Goal: Transaction & Acquisition: Purchase product/service

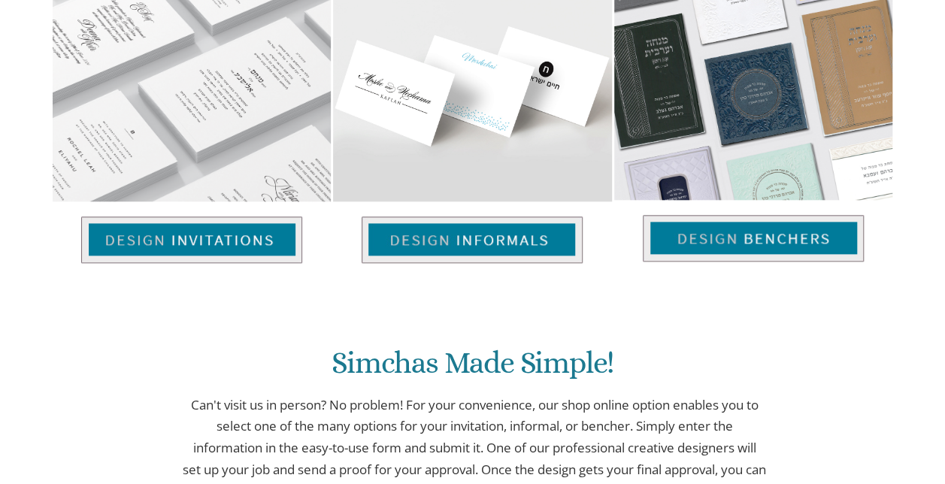
scroll to position [694, 0]
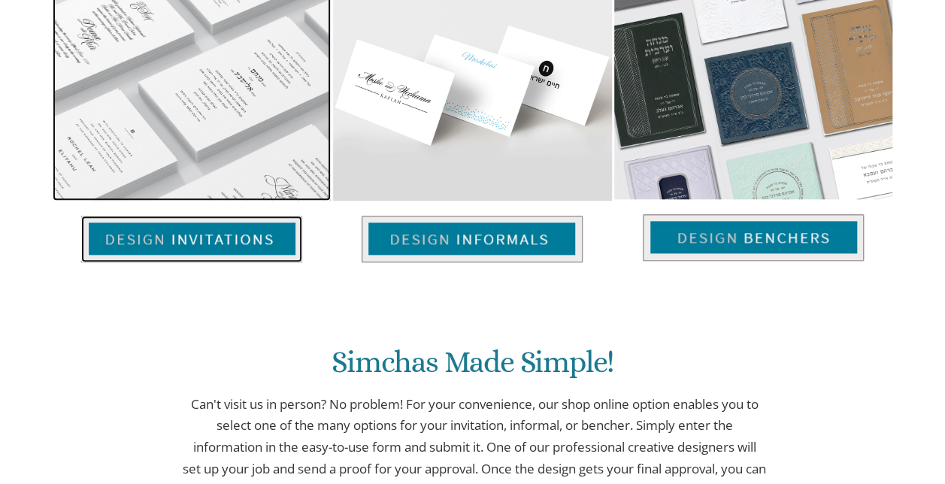
click at [207, 216] on img at bounding box center [191, 239] width 221 height 47
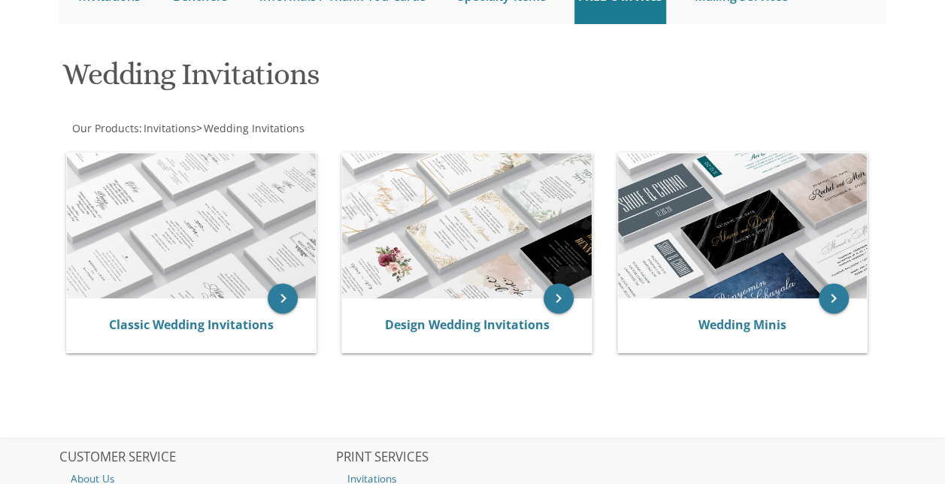
scroll to position [182, 0]
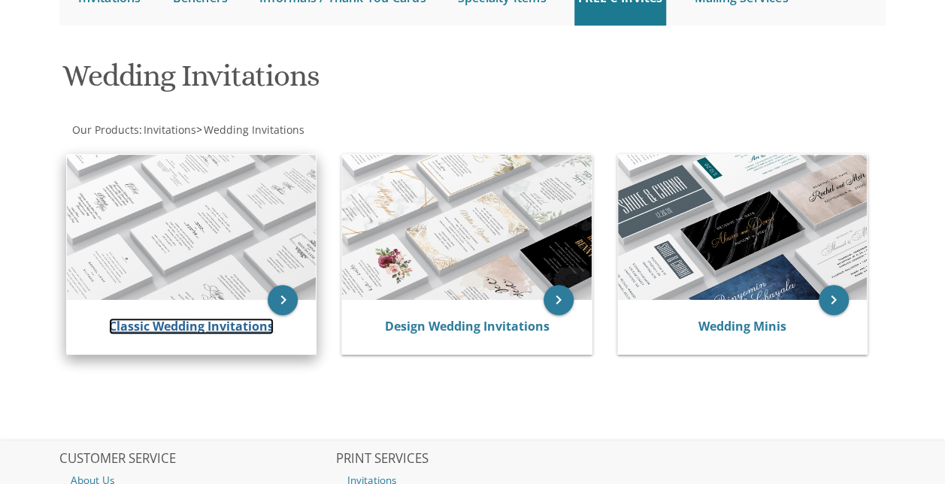
click at [224, 326] on link "Classic Wedding Invitations" at bounding box center [191, 326] width 165 height 17
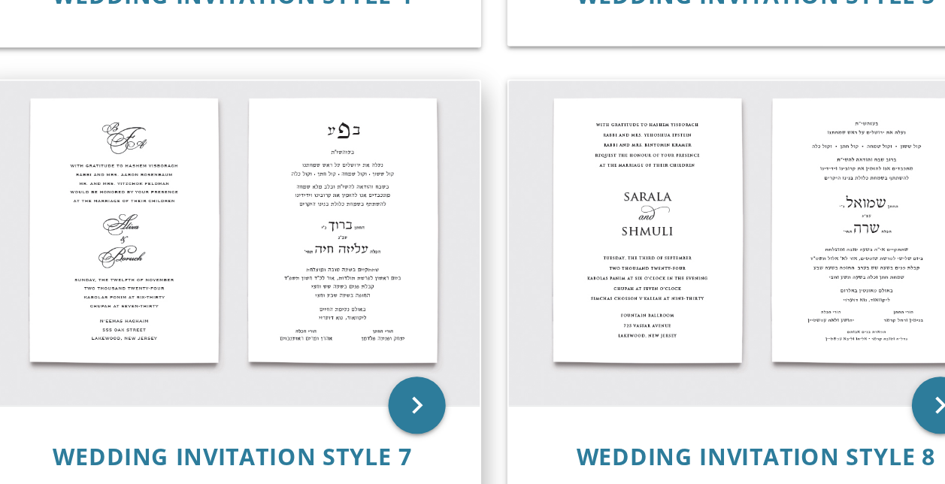
scroll to position [711, 0]
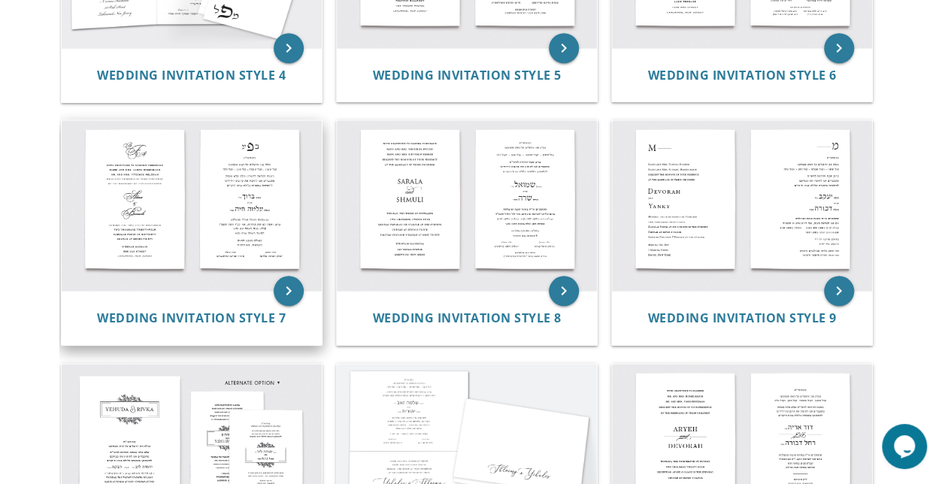
click at [147, 165] on img at bounding box center [192, 205] width 260 height 171
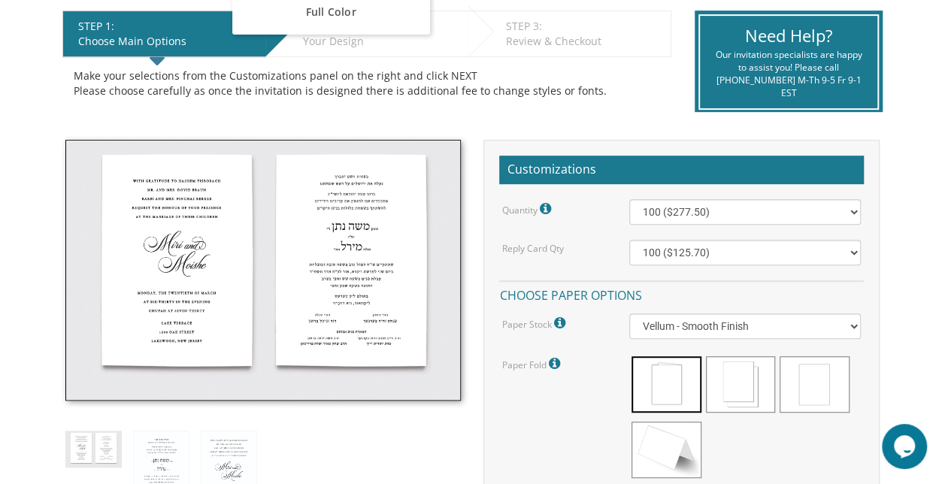
scroll to position [309, 0]
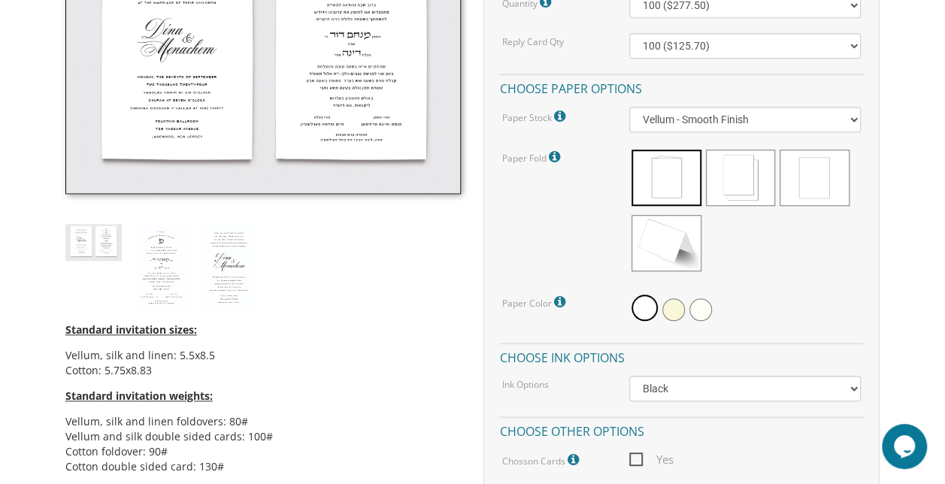
scroll to position [516, 0]
click at [767, 162] on span at bounding box center [740, 177] width 69 height 56
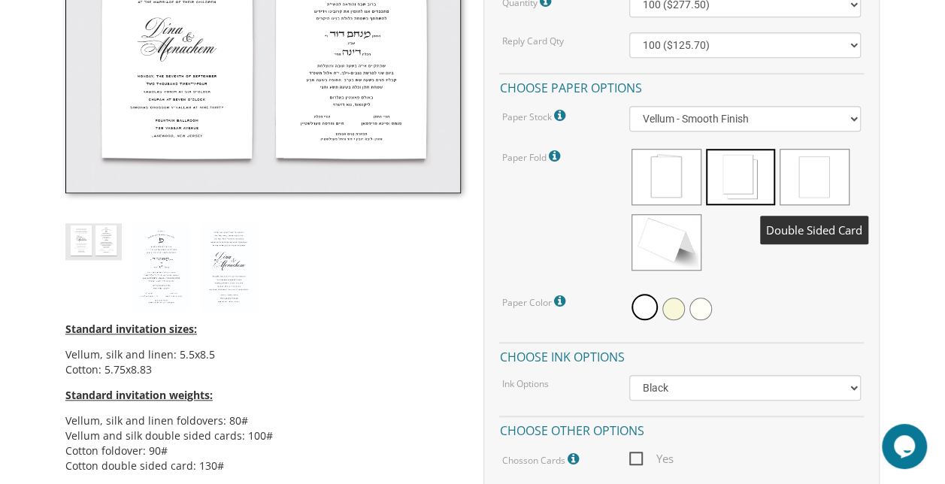
click at [805, 171] on span at bounding box center [813, 177] width 69 height 56
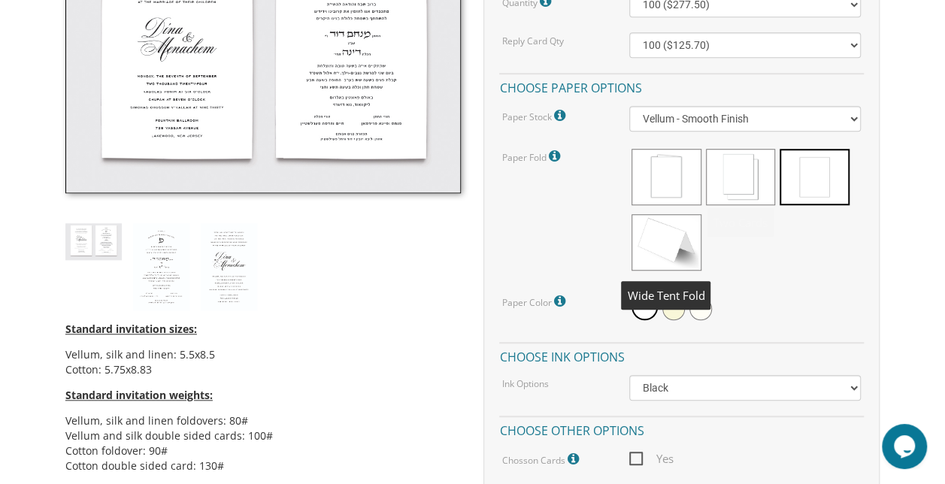
click at [649, 226] on span at bounding box center [665, 242] width 69 height 56
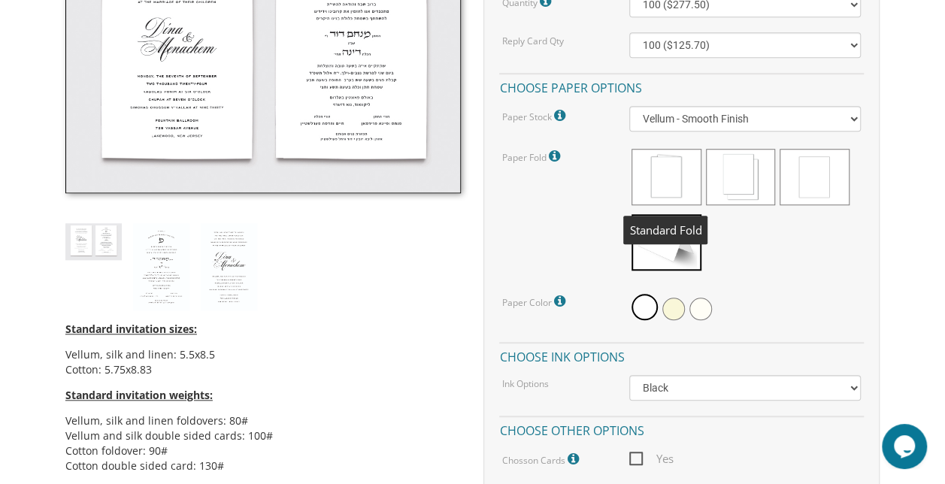
click at [651, 177] on span at bounding box center [665, 177] width 69 height 56
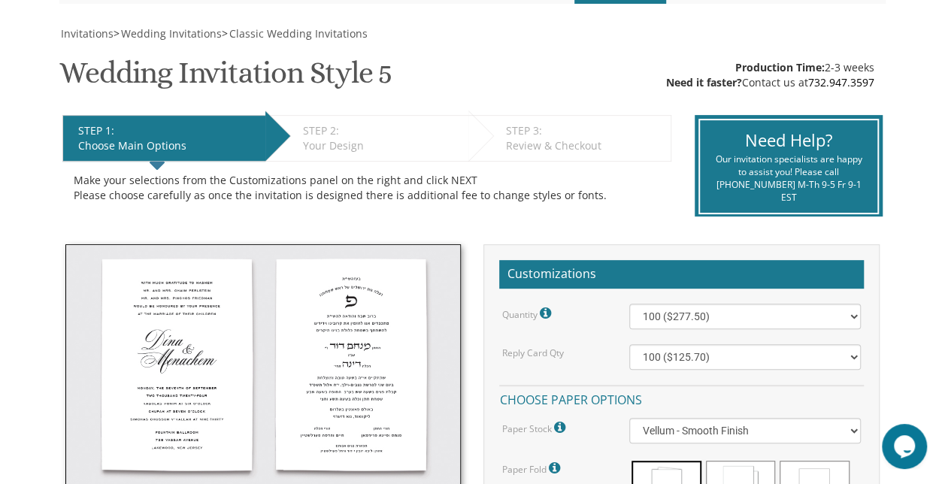
scroll to position [365, 0]
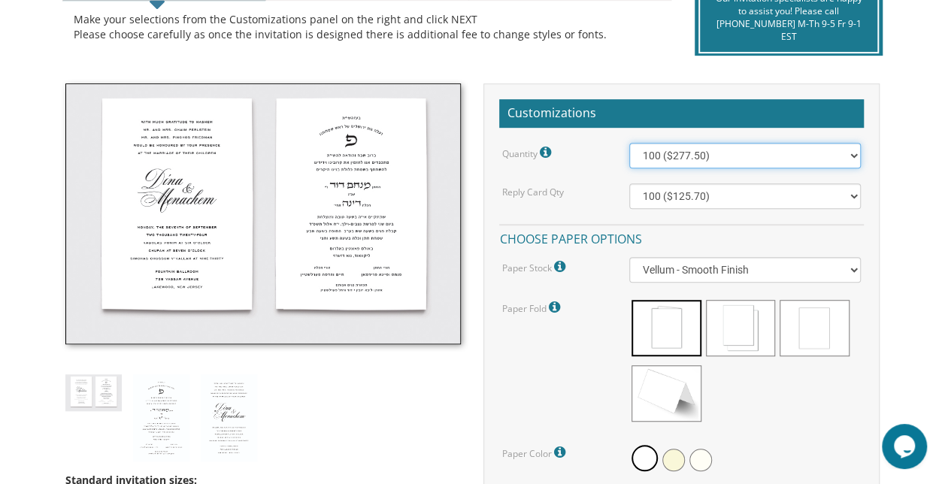
click at [645, 149] on select "100 ($277.50) 200 ($330.45) 300 ($380.65) 400 ($432.70) 500 ($482.10) 600 ($534…" at bounding box center [744, 156] width 231 height 26
click at [654, 151] on select "100 ($277.50) 200 ($330.45) 300 ($380.65) 400 ($432.70) 500 ($482.10) 600 ($534…" at bounding box center [744, 156] width 231 height 26
select select "800"
click at [629, 143] on select "100 ($277.50) 200 ($330.45) 300 ($380.65) 400 ($432.70) 500 ($482.10) 600 ($534…" at bounding box center [744, 156] width 231 height 26
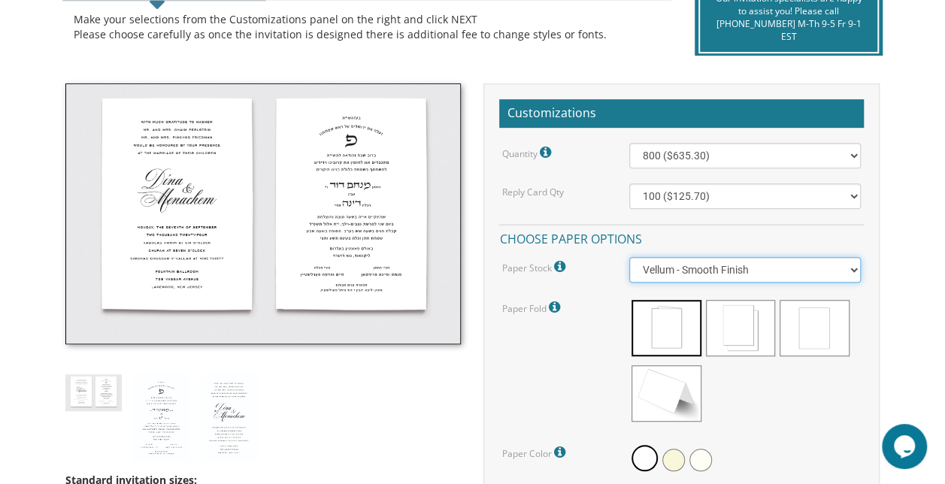
click at [667, 260] on select "Vellum - Smooth Finish Linen - Subtle Embossed Crosshatch Texture Silk - Soft, …" at bounding box center [744, 270] width 231 height 26
click at [629, 257] on select "Vellum - Smooth Finish Linen - Subtle Embossed Crosshatch Texture Silk - Soft, …" at bounding box center [744, 270] width 231 height 26
click at [686, 275] on select "Vellum - Smooth Finish Linen - Subtle Embossed Crosshatch Texture Silk - Soft, …" at bounding box center [744, 270] width 231 height 26
click at [629, 257] on select "Vellum - Smooth Finish Linen - Subtle Embossed Crosshatch Texture Silk - Soft, …" at bounding box center [744, 270] width 231 height 26
click at [675, 271] on select "Vellum - Smooth Finish Linen - Subtle Embossed Crosshatch Texture Silk - Soft, …" at bounding box center [744, 270] width 231 height 26
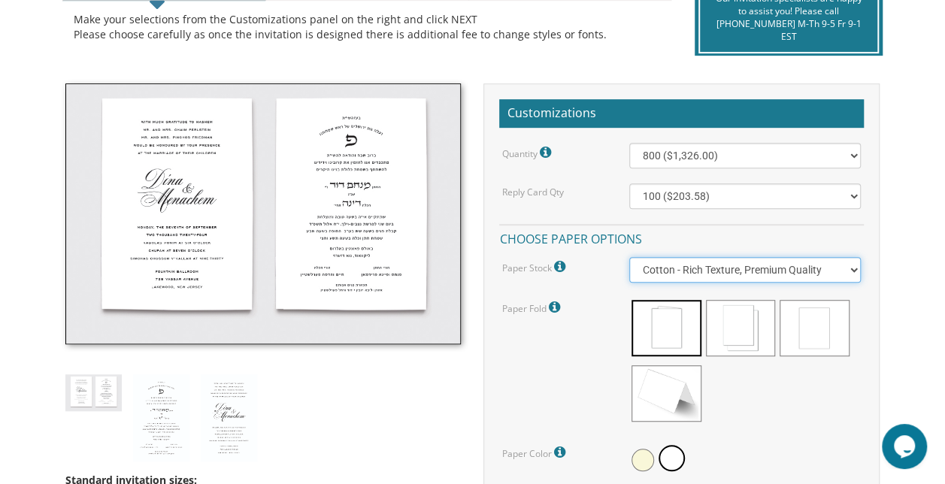
click at [629, 257] on select "Vellum - Smooth Finish Linen - Subtle Embossed Crosshatch Texture Silk - Soft, …" at bounding box center [744, 270] width 231 height 26
click at [665, 261] on select "Vellum - Smooth Finish Linen - Subtle Embossed Crosshatch Texture Silk - Soft, …" at bounding box center [744, 270] width 231 height 26
click at [629, 257] on select "Vellum - Smooth Finish Linen - Subtle Embossed Crosshatch Texture Silk - Soft, …" at bounding box center [744, 270] width 231 height 26
click at [661, 268] on select "Vellum - Smooth Finish Linen - Subtle Embossed Crosshatch Texture Silk - Soft, …" at bounding box center [744, 270] width 231 height 26
click at [629, 257] on select "Vellum - Smooth Finish Linen - Subtle Embossed Crosshatch Texture Silk - Soft, …" at bounding box center [744, 270] width 231 height 26
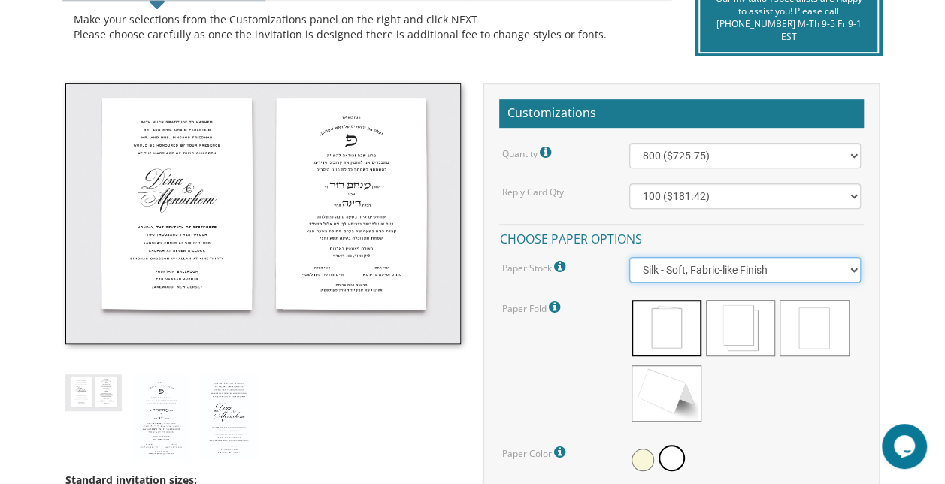
click at [672, 266] on select "Vellum - Smooth Finish Linen - Subtle Embossed Crosshatch Texture Silk - Soft, …" at bounding box center [744, 270] width 231 height 26
select select "Vellum"
click at [629, 257] on select "Vellum - Smooth Finish Linen - Subtle Embossed Crosshatch Texture Silk - Soft, …" at bounding box center [744, 270] width 231 height 26
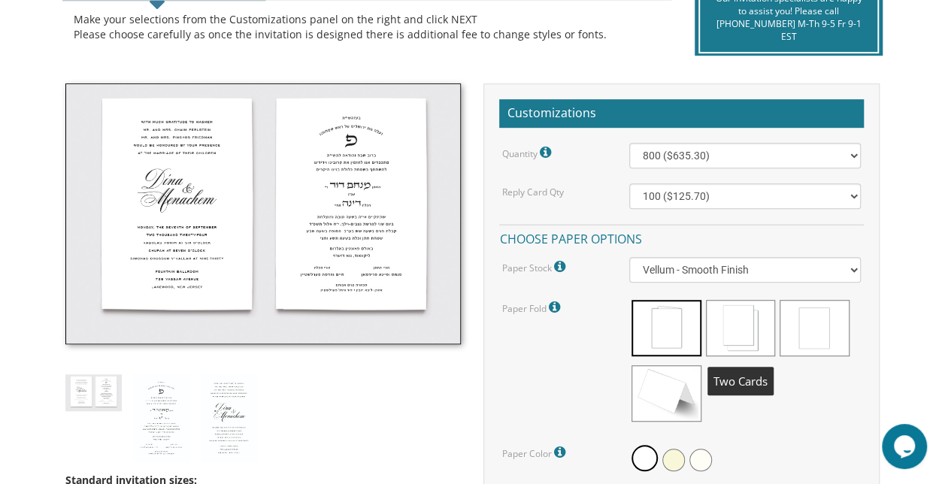
click at [729, 332] on span at bounding box center [740, 328] width 69 height 56
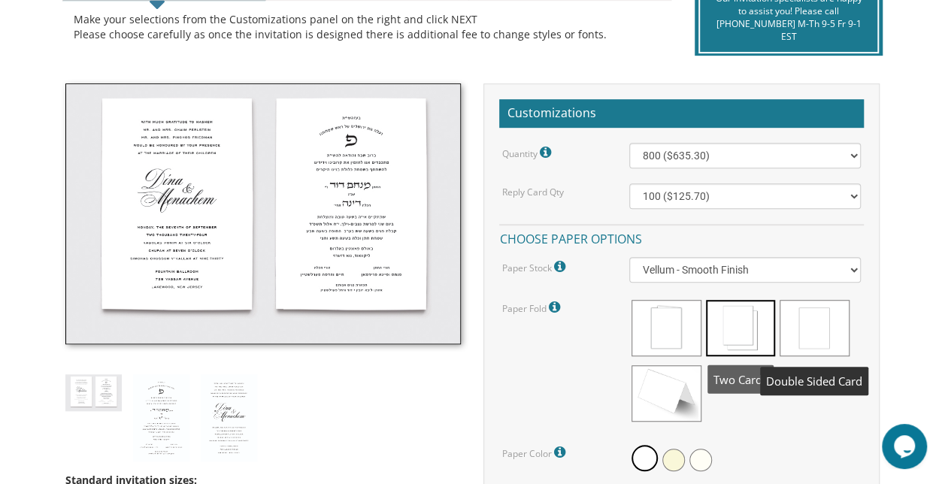
click at [817, 327] on span at bounding box center [813, 328] width 69 height 56
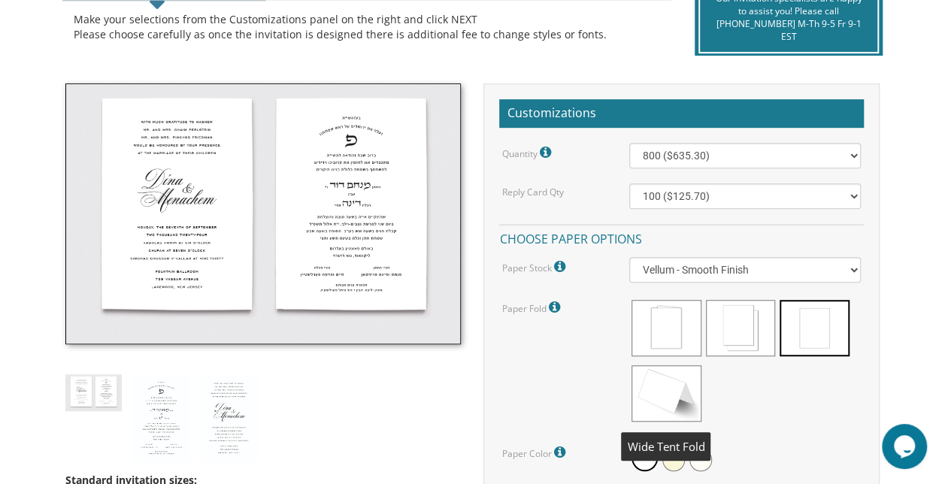
click at [685, 371] on span at bounding box center [665, 393] width 69 height 56
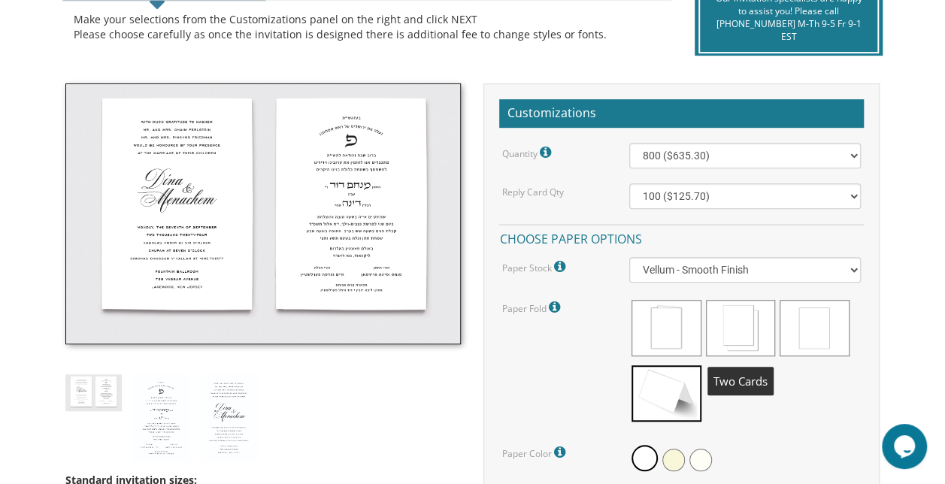
click at [729, 329] on span at bounding box center [740, 328] width 69 height 56
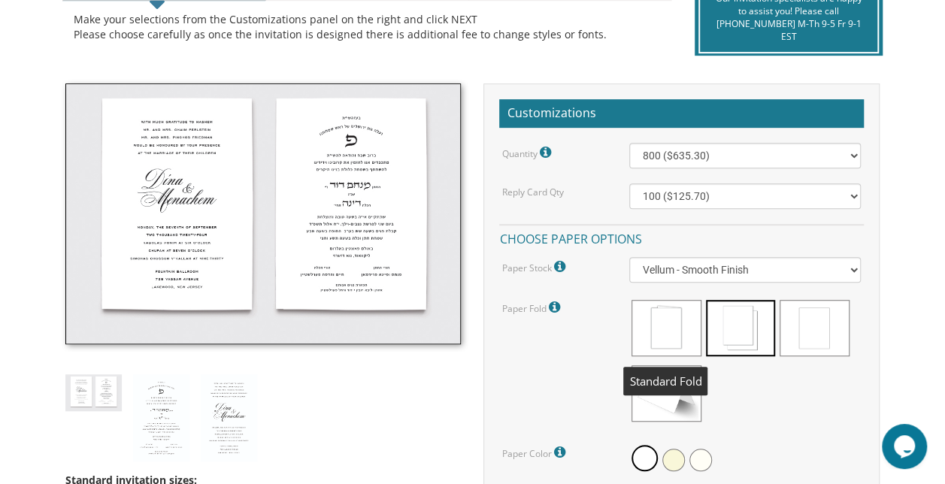
click at [674, 326] on span at bounding box center [665, 328] width 69 height 56
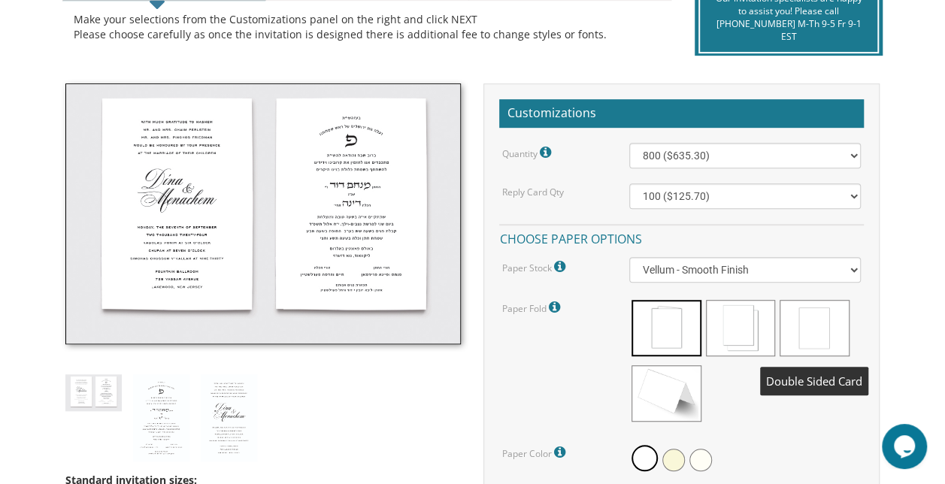
click at [811, 329] on span at bounding box center [813, 328] width 69 height 56
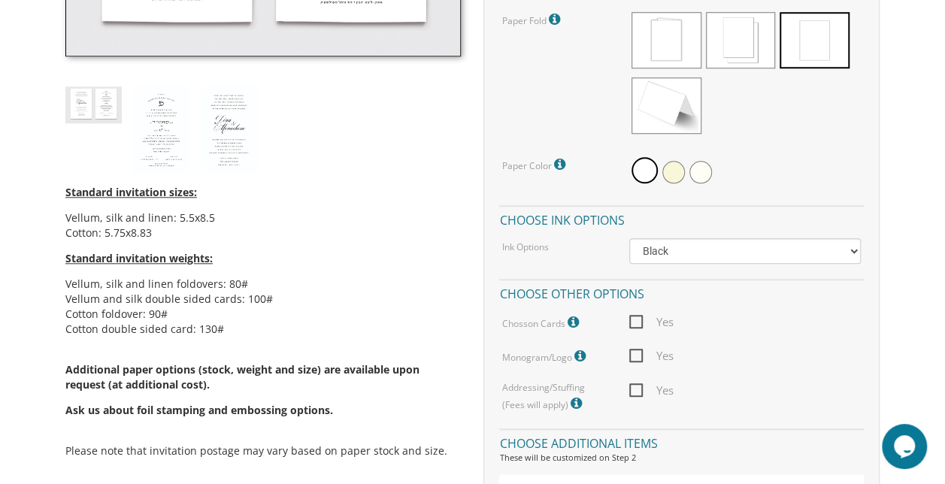
scroll to position [653, 0]
click at [711, 253] on select "Black Colored Ink ($65.00) Black + One Color ($211.00) Two Colors ($265.00)" at bounding box center [744, 251] width 231 height 26
click at [576, 247] on div "Ink Options" at bounding box center [554, 246] width 127 height 16
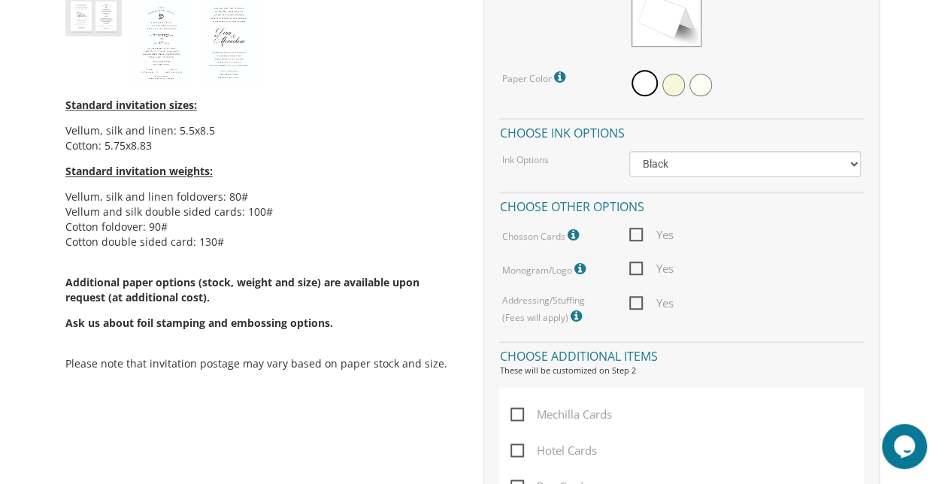
scroll to position [740, 0]
click at [634, 234] on span "Yes" at bounding box center [651, 234] width 44 height 19
click at [634, 234] on input "Yes" at bounding box center [634, 233] width 10 height 10
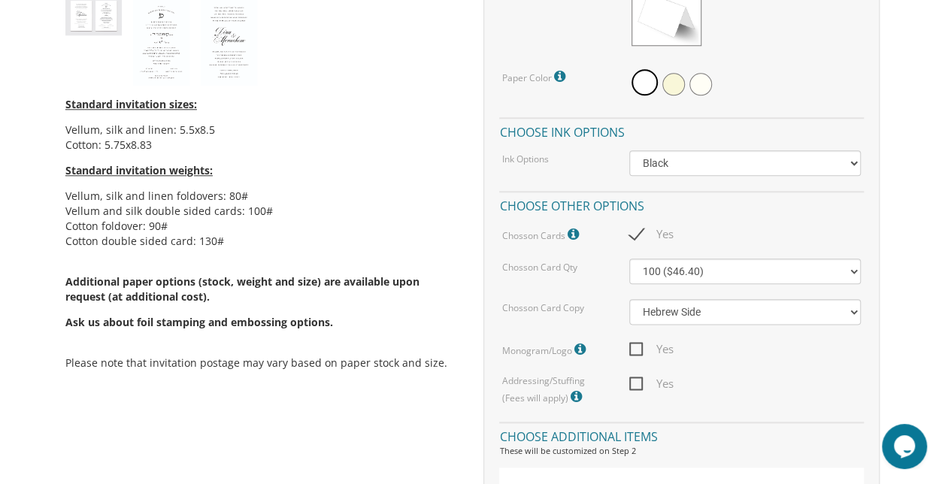
click at [634, 234] on span "Yes" at bounding box center [651, 234] width 44 height 19
click at [634, 234] on input "Yes" at bounding box center [634, 233] width 10 height 10
checkbox input "false"
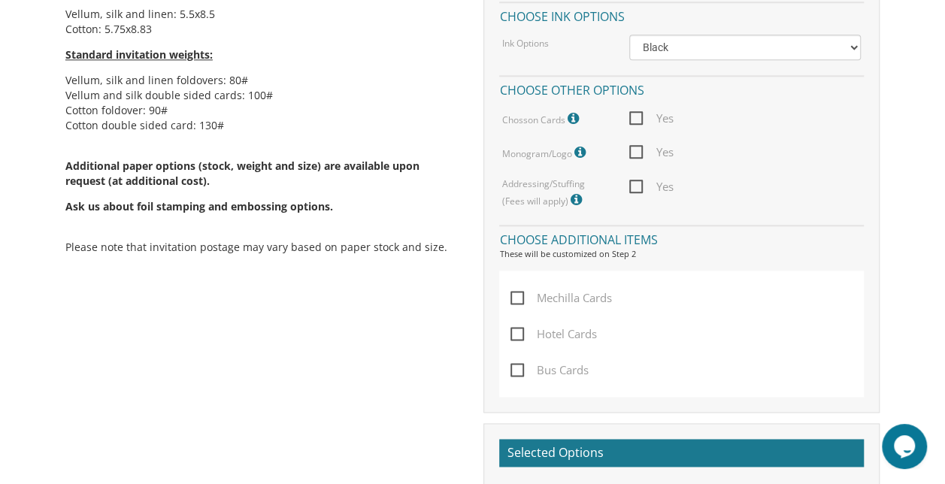
scroll to position [861, 0]
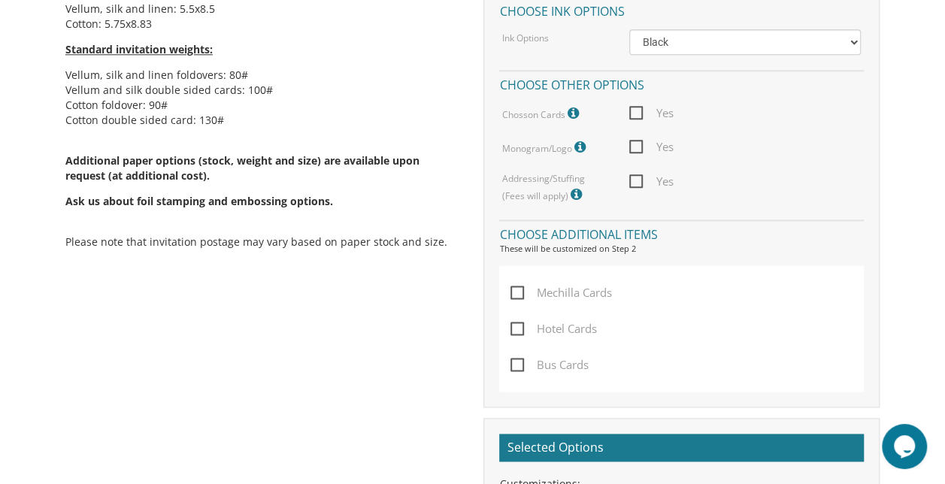
click at [520, 292] on span "Mechilla Cards" at bounding box center [560, 292] width 101 height 19
click at [520, 292] on input "Mechilla Cards" at bounding box center [515, 291] width 10 height 10
checkbox input "true"
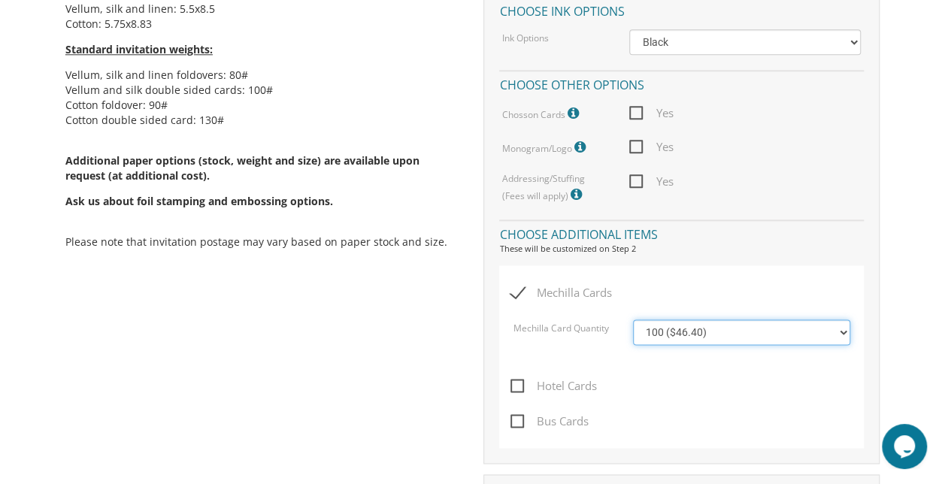
click at [666, 332] on select "100 ($46.40) 200 ($55.20) 300 ($61.85) 400 ($70.60) 500 ($77.20)" at bounding box center [741, 332] width 217 height 26
click at [658, 265] on div "Mechilla Cards Mechilla Card Quantity 100 ($46.40) 200 ($55.20) 300 ($61.85) 40…" at bounding box center [681, 356] width 365 height 183
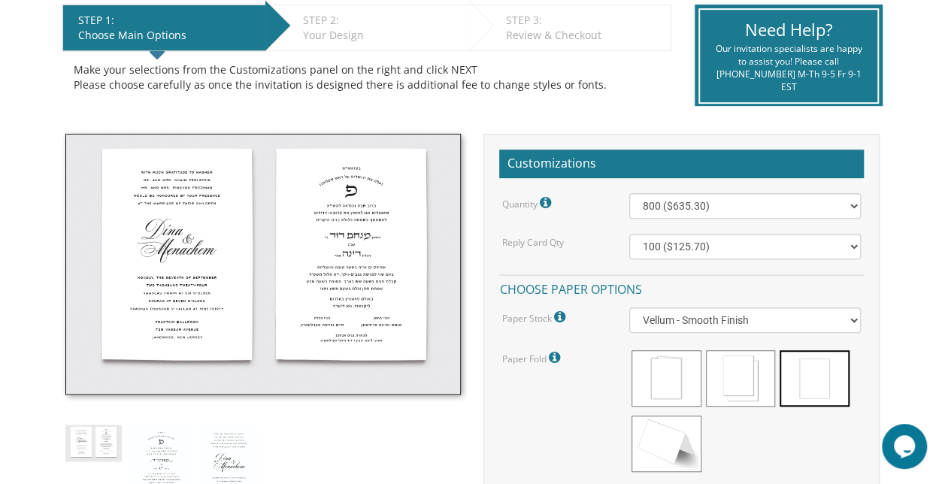
scroll to position [316, 0]
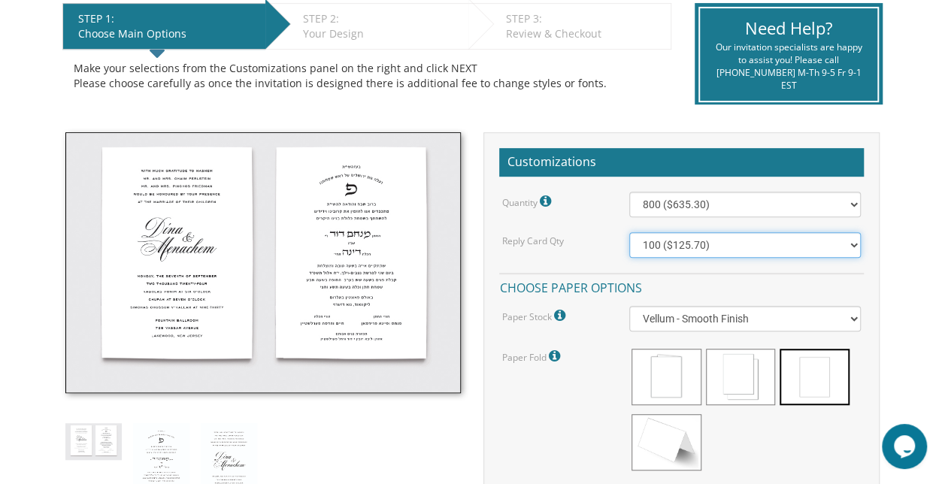
click at [673, 238] on select "100 ($125.70) 200 ($150.60) 300 ($177.95) 400 ($270.70) 500 ($225.30) 600 ($249…" at bounding box center [744, 245] width 231 height 26
select select "500"
click at [629, 232] on select "100 ($125.70) 200 ($150.60) 300 ($177.95) 400 ($270.70) 500 ($225.30) 600 ($249…" at bounding box center [744, 245] width 231 height 26
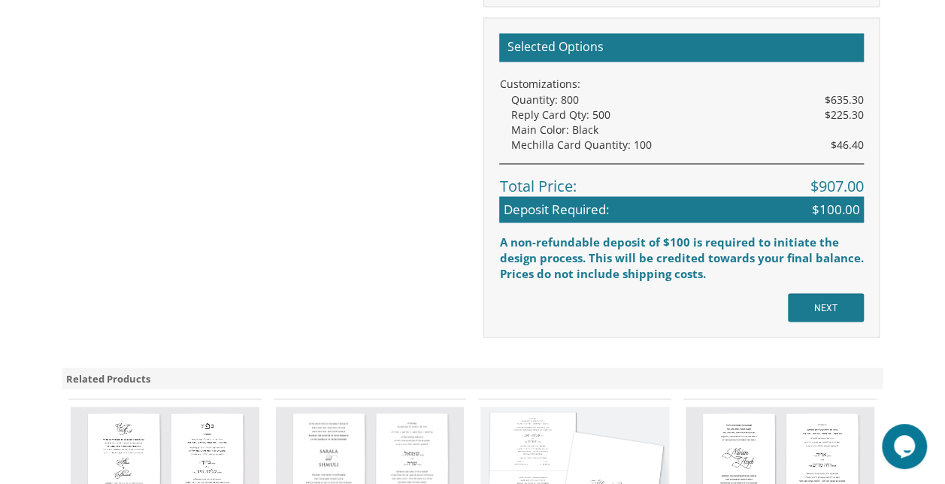
scroll to position [1318, 0]
click at [809, 300] on input "NEXT" at bounding box center [826, 307] width 76 height 29
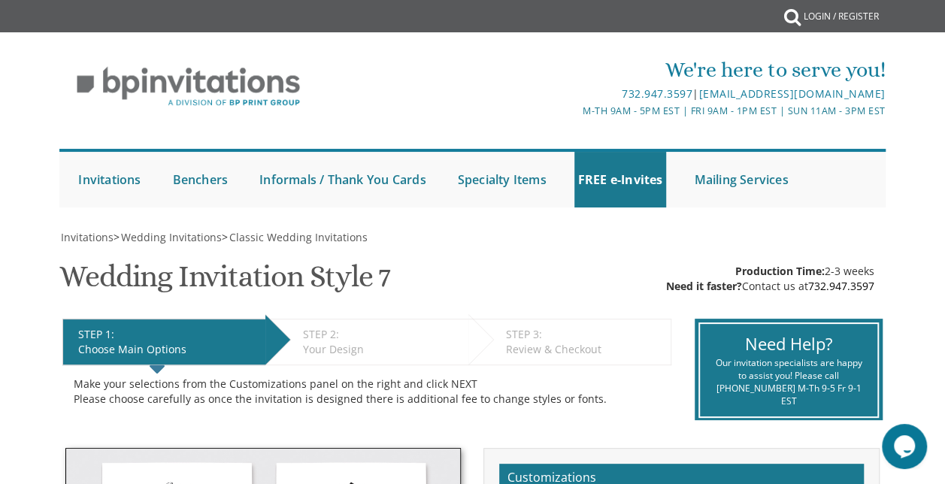
drag, startPoint x: 0, startPoint y: 0, endPoint x: 362, endPoint y: 92, distance: 373.9
click at [362, 92] on div "732.947.3597 | [EMAIL_ADDRESS][DOMAIN_NAME]" at bounding box center [609, 94] width 549 height 18
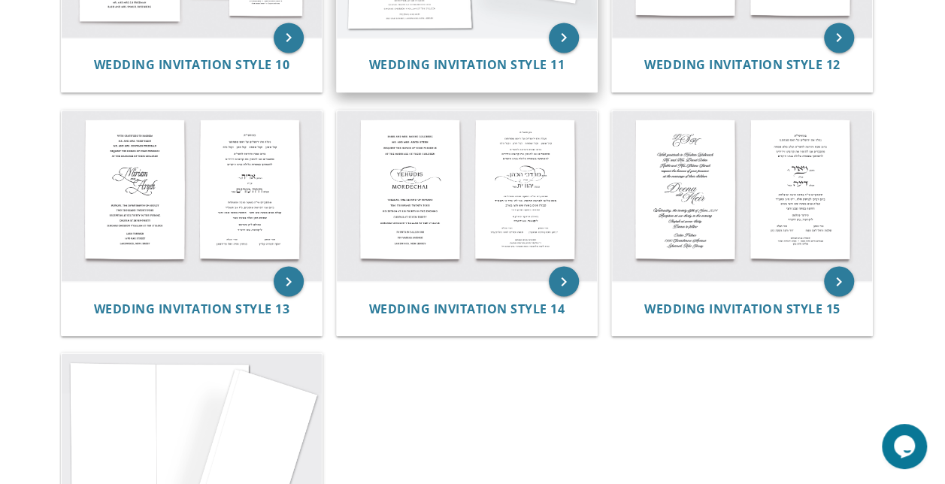
scroll to position [1209, 0]
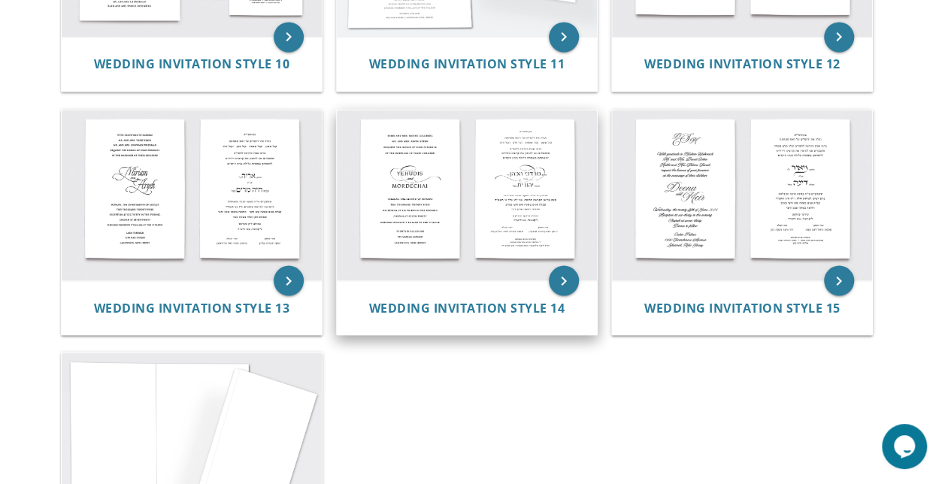
click at [439, 179] on img at bounding box center [467, 195] width 260 height 171
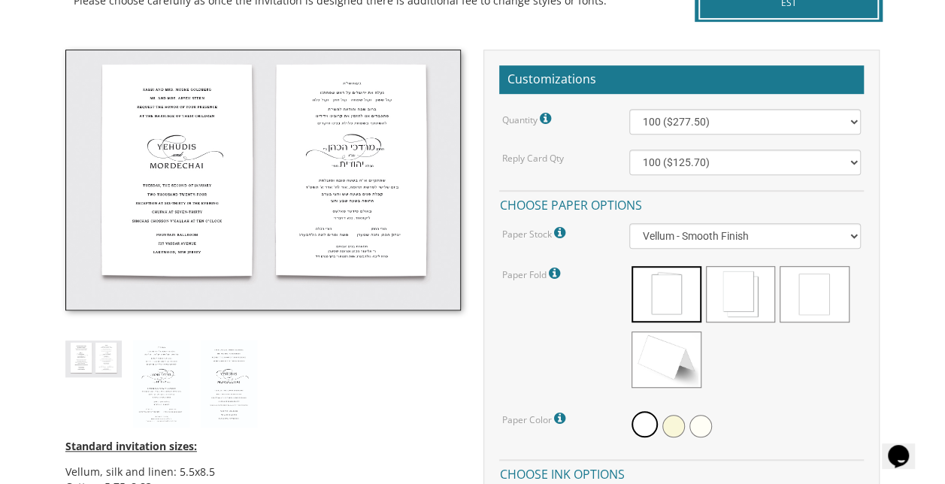
scroll to position [402, 0]
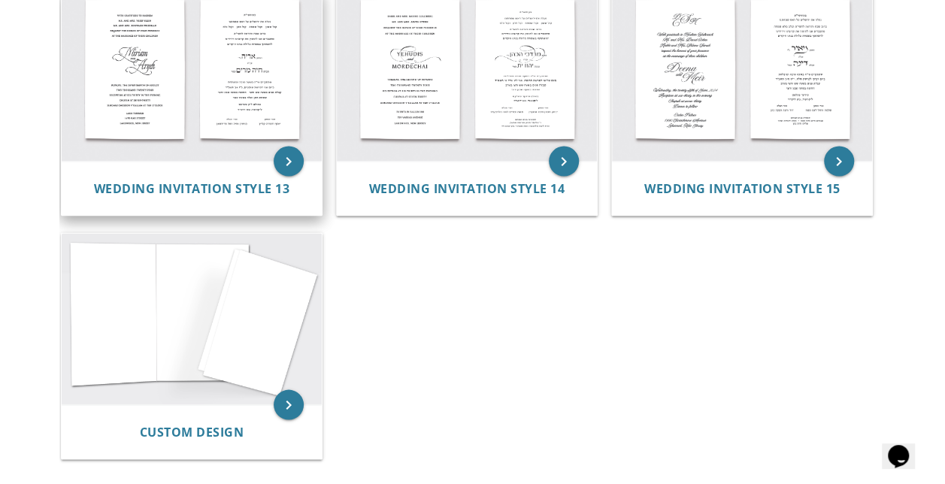
scroll to position [1325, 0]
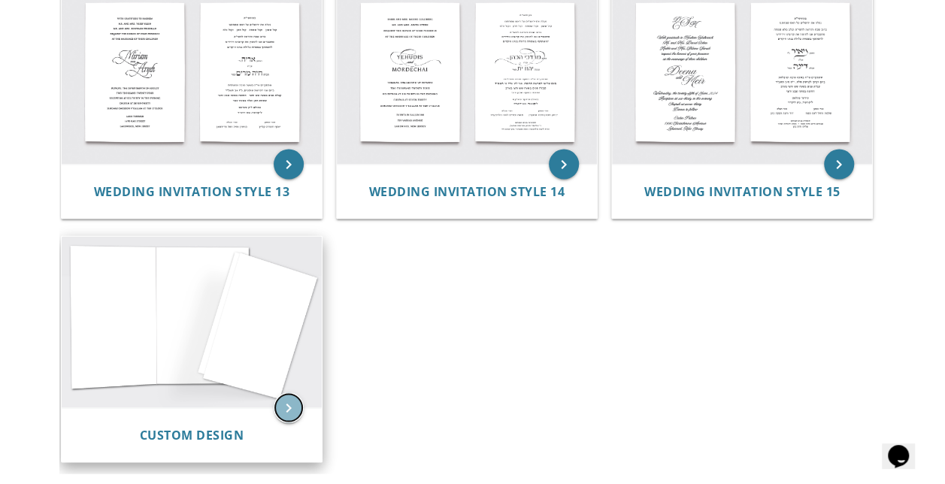
click at [287, 413] on icon "keyboard_arrow_right" at bounding box center [289, 407] width 30 height 30
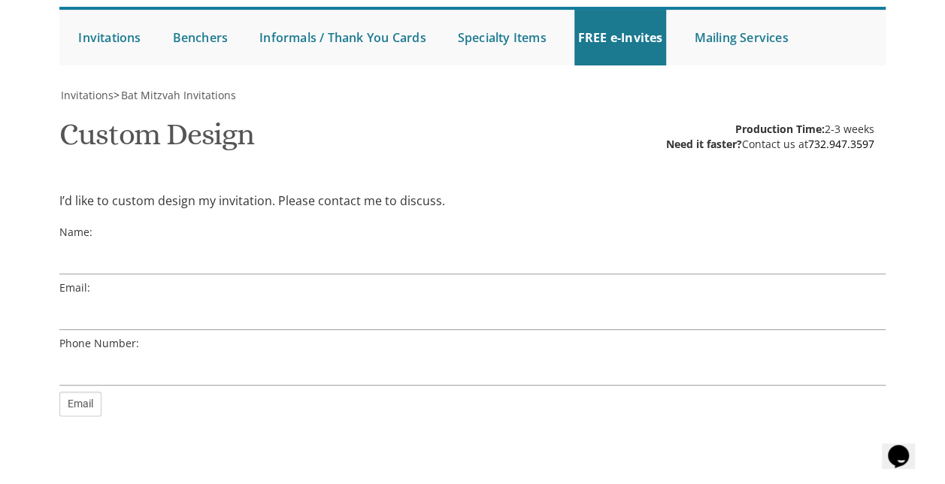
scroll to position [141, 0]
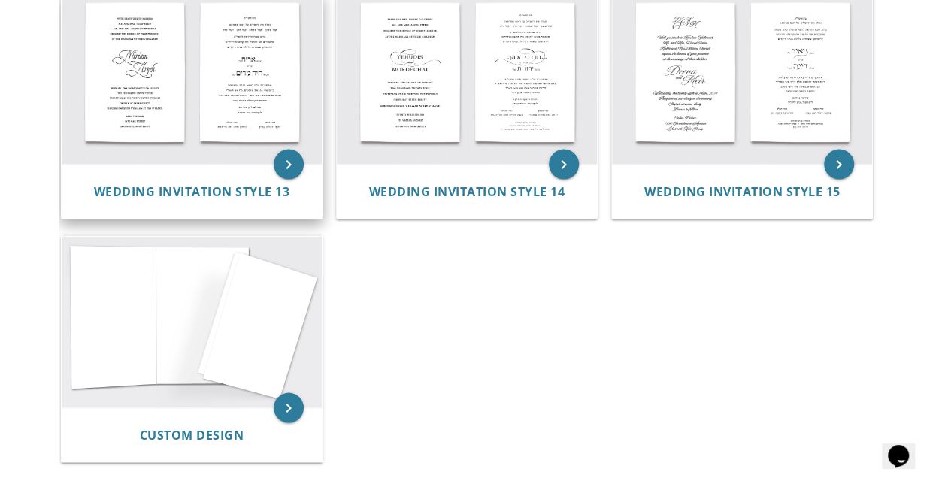
click at [268, 164] on div "Wedding Invitation Style 13" at bounding box center [192, 191] width 260 height 54
click at [284, 158] on icon "keyboard_arrow_right" at bounding box center [289, 164] width 30 height 30
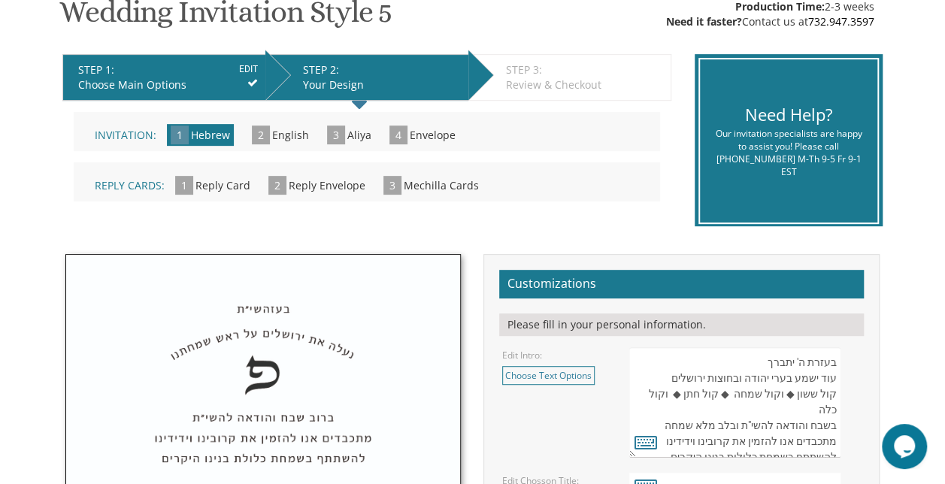
scroll to position [247, 0]
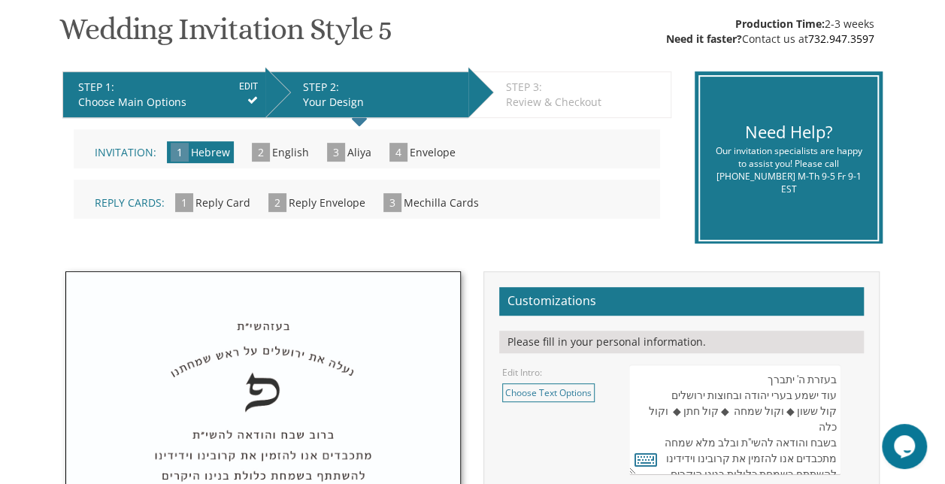
click at [559, 305] on h2 "Customizations" at bounding box center [681, 301] width 365 height 29
click at [254, 152] on span "2" at bounding box center [261, 152] width 18 height 19
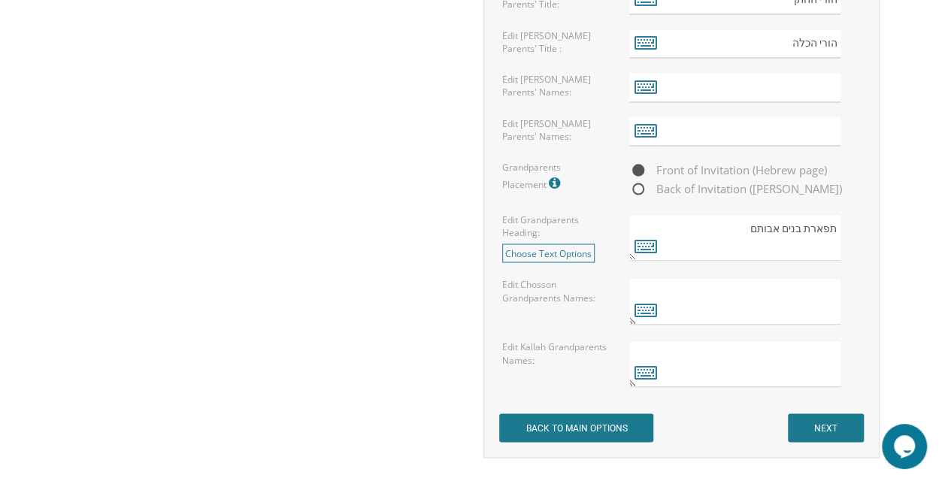
scroll to position [1191, 0]
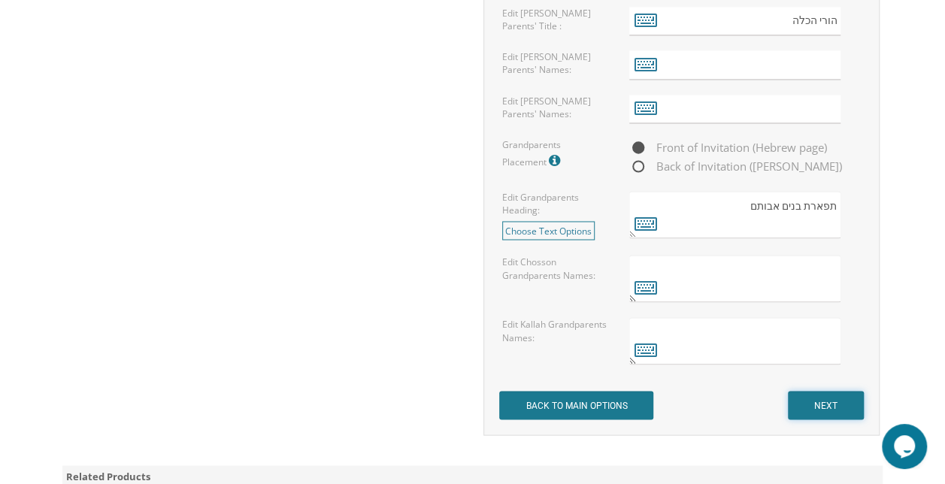
click at [822, 398] on input "NEXT" at bounding box center [826, 405] width 76 height 29
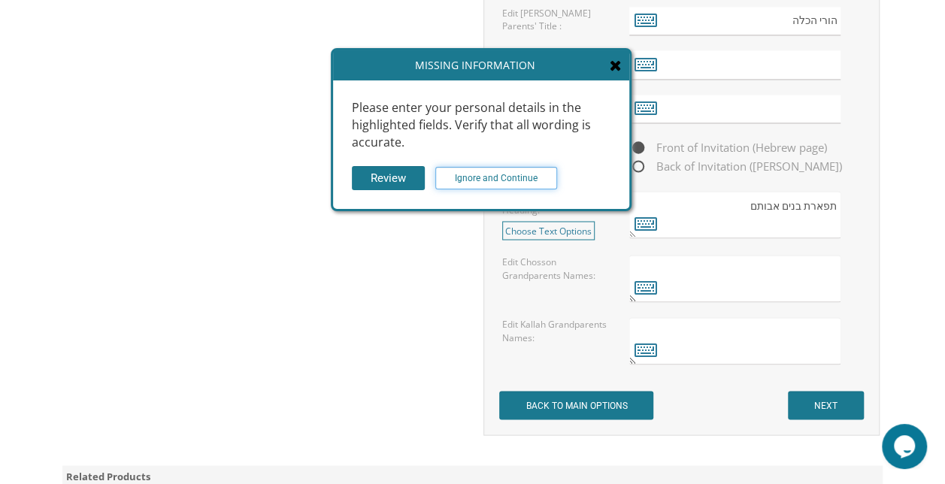
click at [450, 178] on input "Ignore and Continue" at bounding box center [496, 178] width 122 height 23
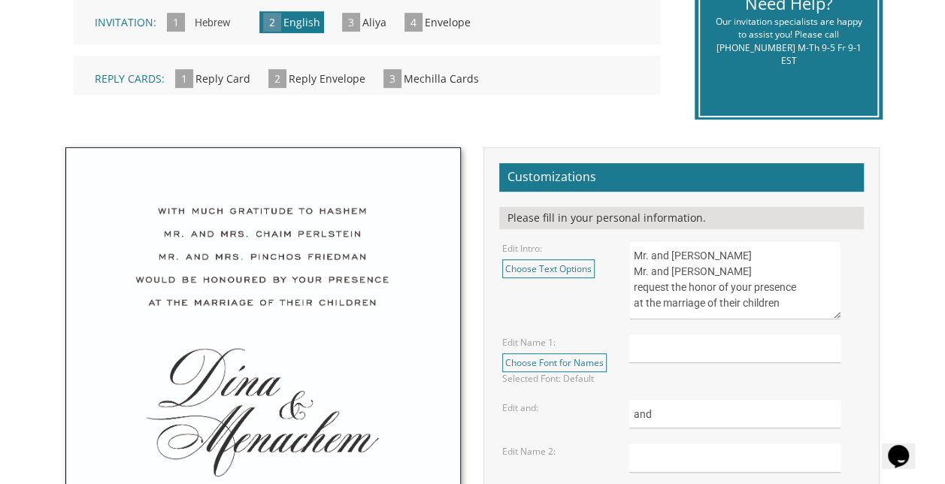
scroll to position [377, 0]
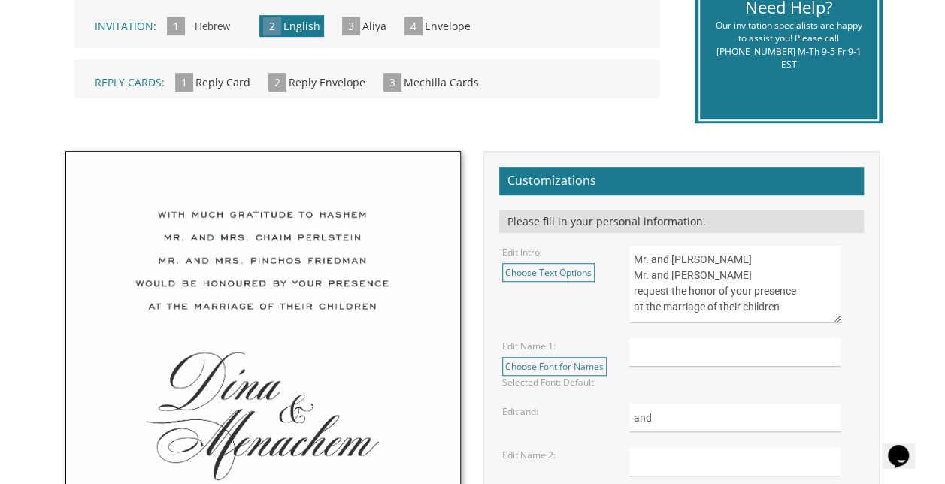
click at [632, 259] on textarea "Mr. and Mrs. Yossi Schwartz Mr. and Mrs. Yaakov Friedman request the honor of y…" at bounding box center [734, 283] width 210 height 79
click at [648, 259] on textarea "Mr. and Mrs. Yossi Schwartz Mr. and Mrs. Yaakov Friedman request the honor of y…" at bounding box center [734, 283] width 210 height 79
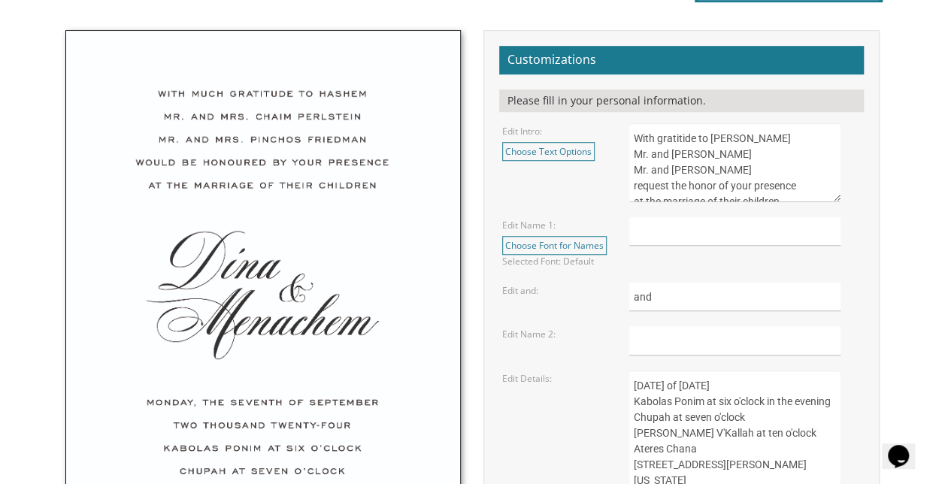
scroll to position [497, 0]
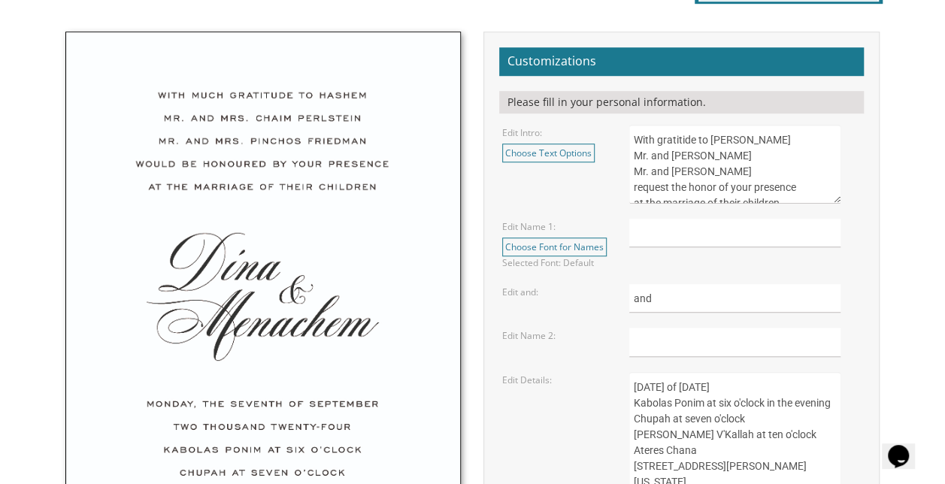
type textarea "With gratitide to Hashem Yisborach Mr. and Mrs. Yossi Schwartz Mr. and Mrs. Yaa…"
click at [652, 236] on input "text" at bounding box center [734, 233] width 211 height 29
type input "Tzvi Yehuda"
click at [642, 346] on input "text" at bounding box center [734, 342] width 211 height 29
drag, startPoint x: 661, startPoint y: 343, endPoint x: 495, endPoint y: 367, distance: 168.6
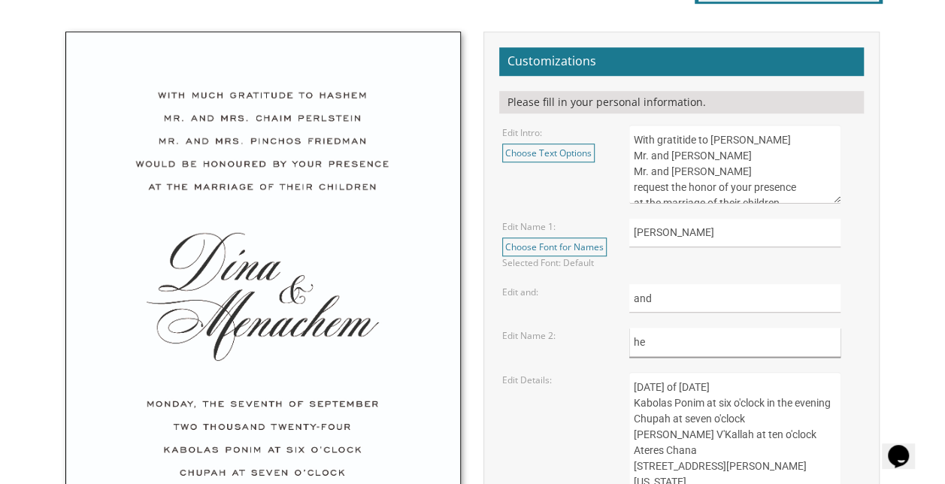
click at [495, 367] on div "Customizations Please fill in your personal information. Edit Intro: Choose Tex…" at bounding box center [681, 385] width 396 height 706
type input "Shev"
click at [570, 389] on div "Edit Details: Sunday, the eighth of May, 2016 Kabolas Ponim at six o'clock in t…" at bounding box center [681, 435] width 381 height 126
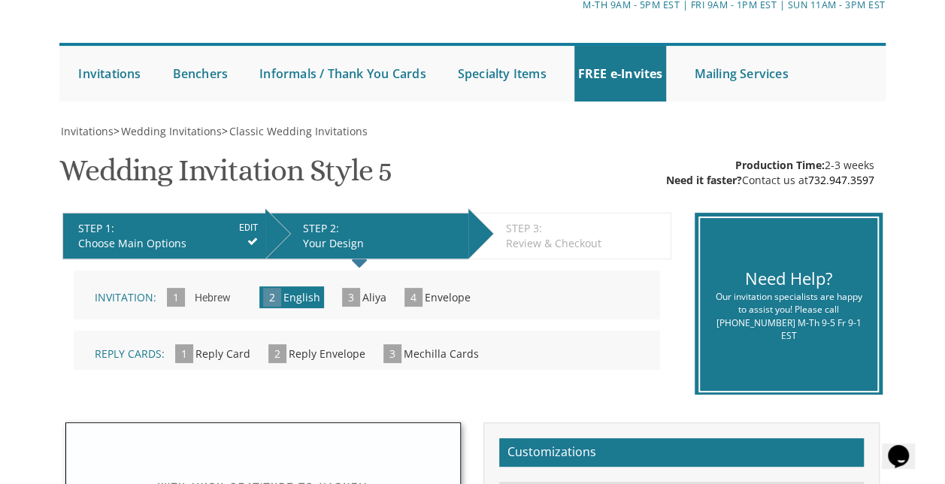
scroll to position [0, 0]
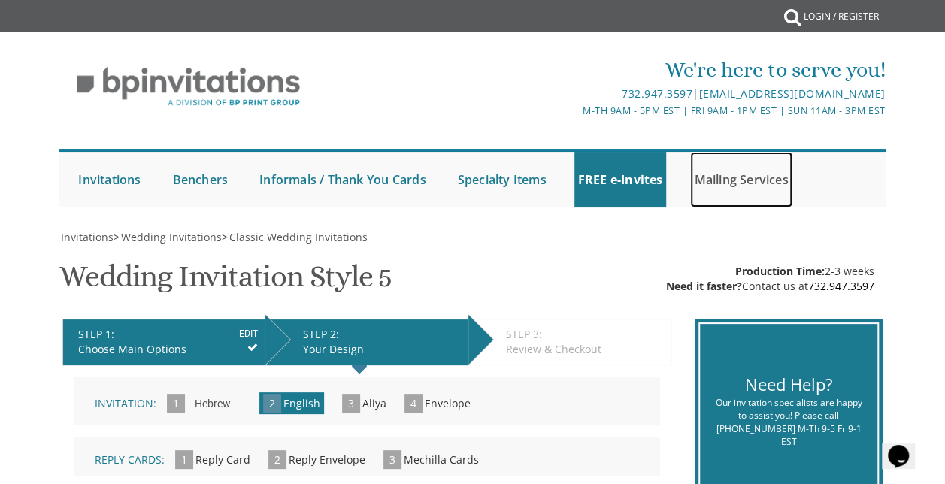
click at [719, 168] on link "Mailing Services" at bounding box center [740, 180] width 101 height 56
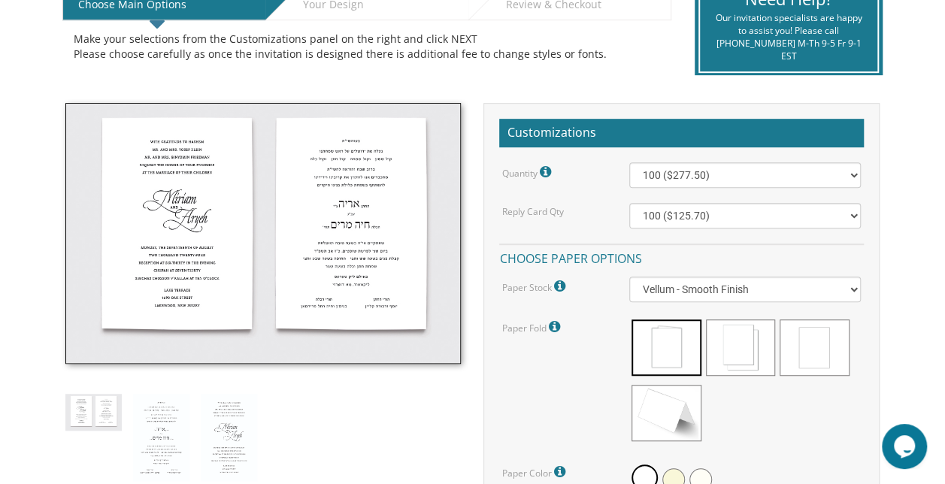
scroll to position [346, 0]
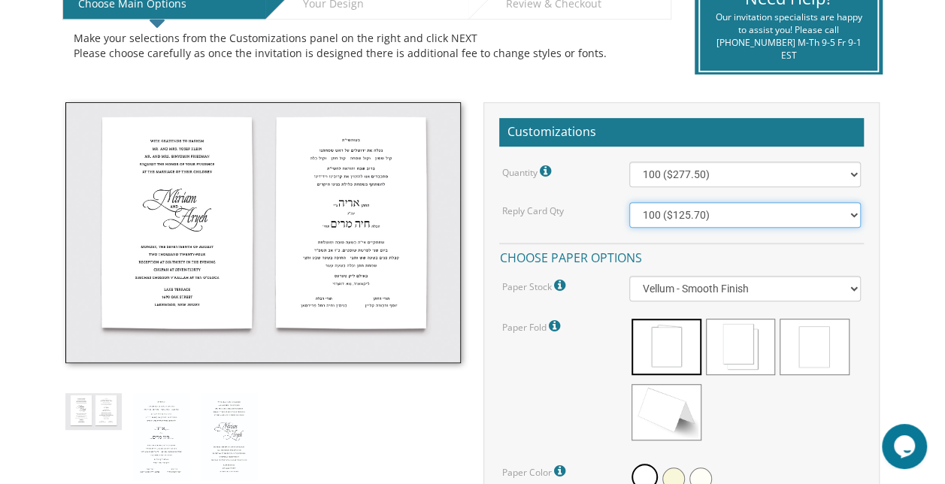
click at [710, 218] on select "100 ($125.70) 200 ($150.60) 300 ($177.95) 400 ($270.70) 500 ($225.30) 600 ($249…" at bounding box center [744, 215] width 231 height 26
drag, startPoint x: 710, startPoint y: 218, endPoint x: 466, endPoint y: 152, distance: 253.1
